Goal: Find specific page/section: Find specific page/section

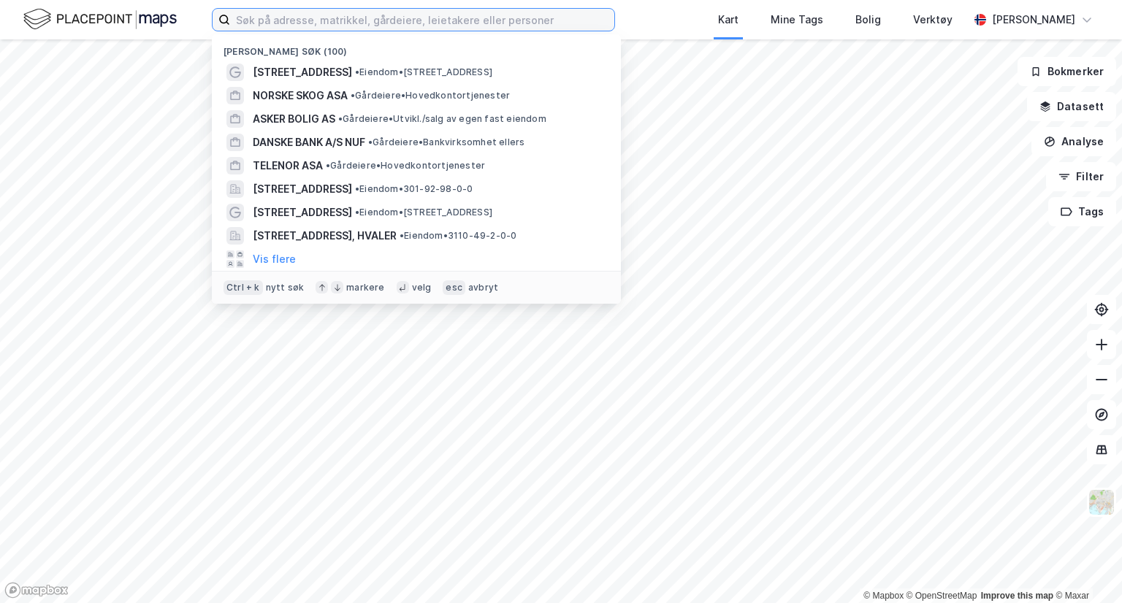
click at [468, 22] on input at bounding box center [422, 20] width 384 height 22
paste input "923 770 089"
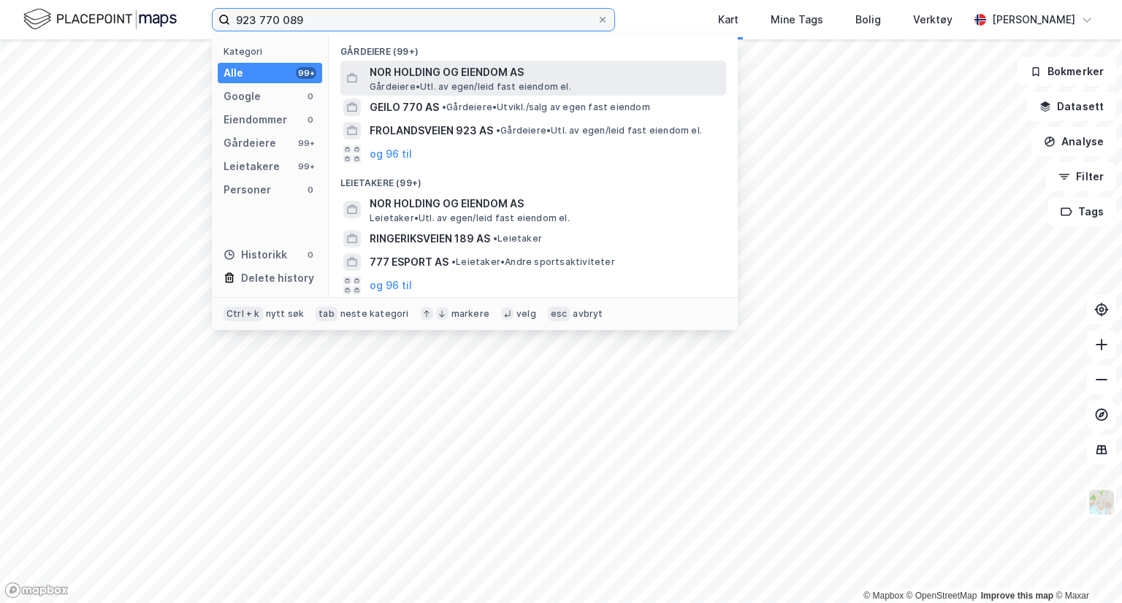
type input "923 770 089"
click at [456, 68] on span "NOR HOLDING OG EIENDOM AS" at bounding box center [545, 73] width 351 height 18
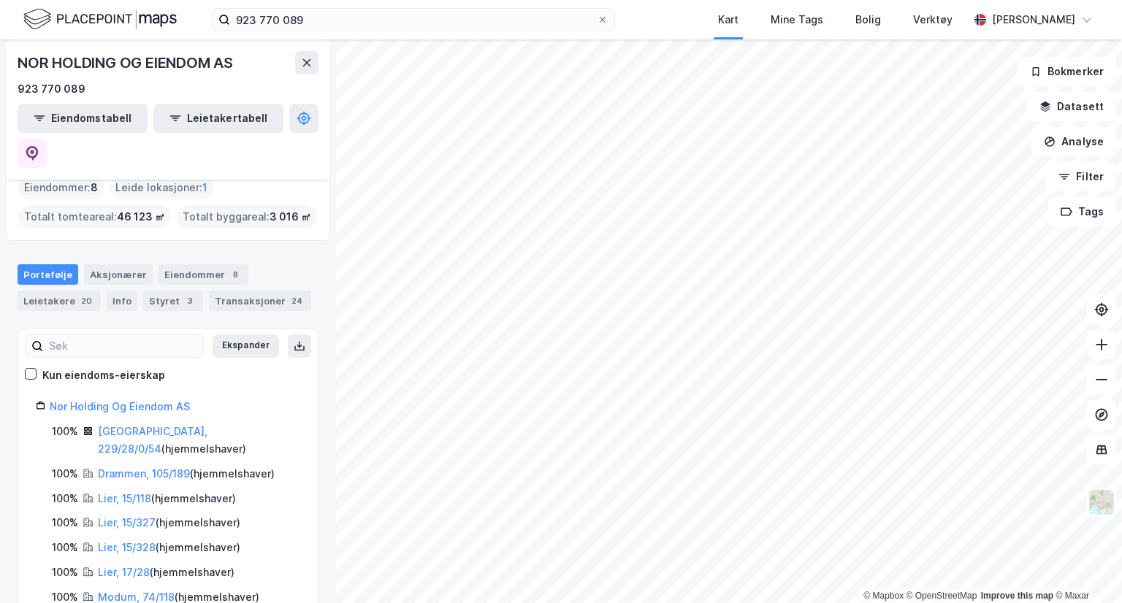
scroll to position [19, 0]
